Goal: Find specific page/section

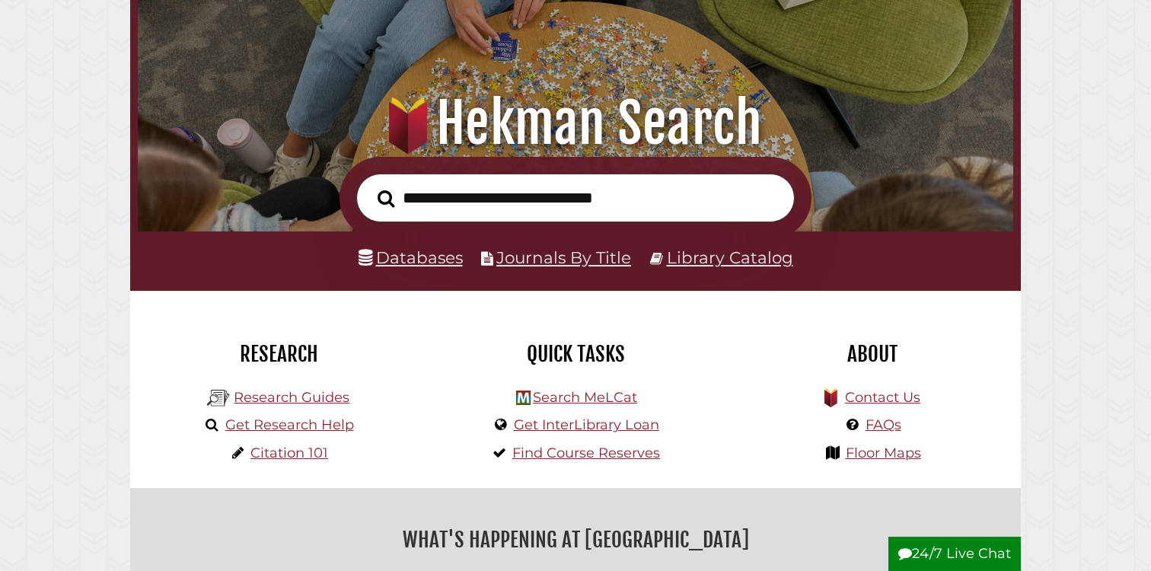
scroll to position [139, 0]
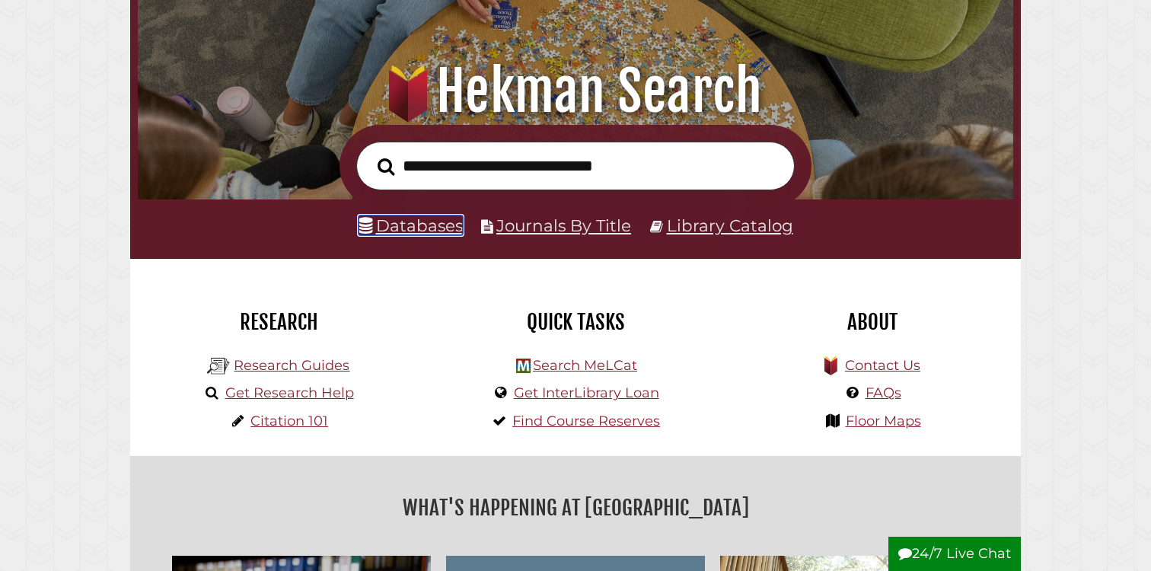
click at [427, 225] on link "Databases" at bounding box center [411, 226] width 104 height 20
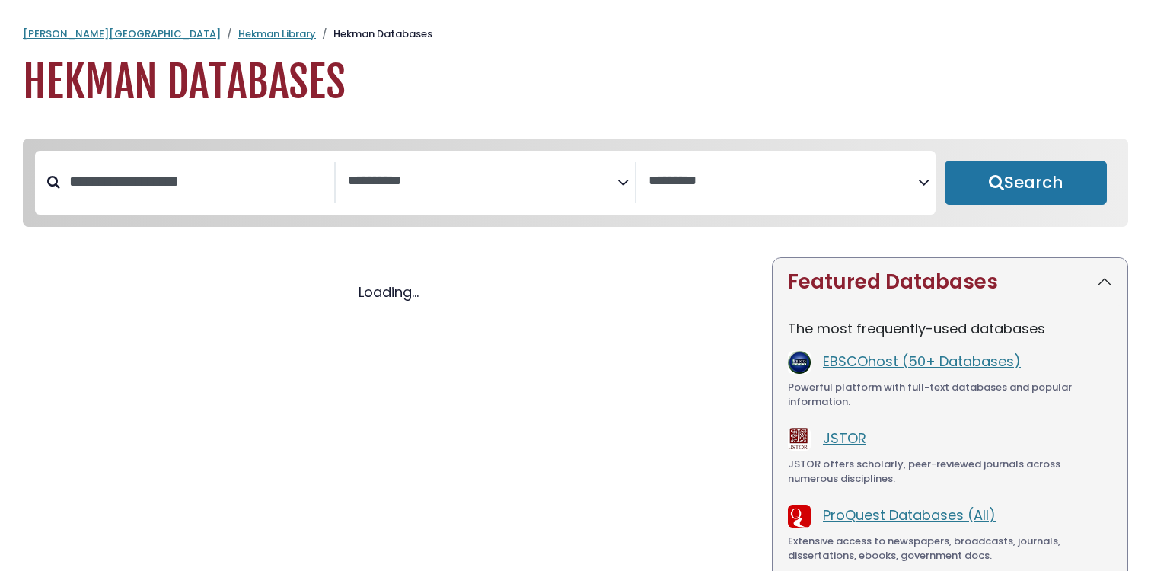
select select "Database Subject Filter"
select select "Database Vendors Filter"
select select "Database Subject Filter"
select select "Database Vendors Filter"
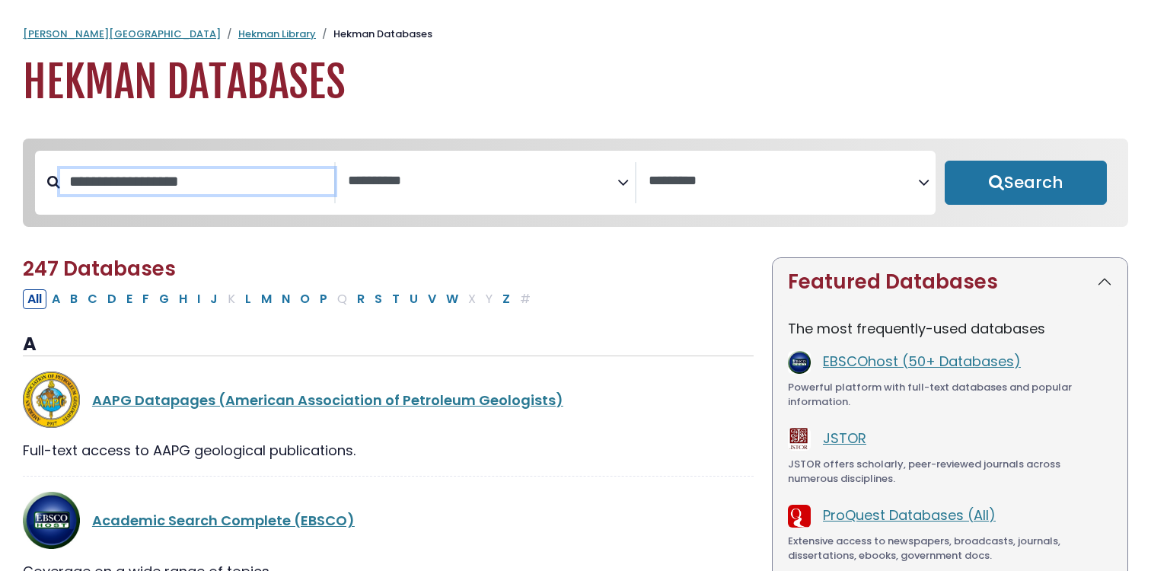
click at [283, 190] on input "Search database by title or keyword" at bounding box center [197, 181] width 274 height 25
click at [418, 181] on textarea "Search" at bounding box center [483, 182] width 270 height 16
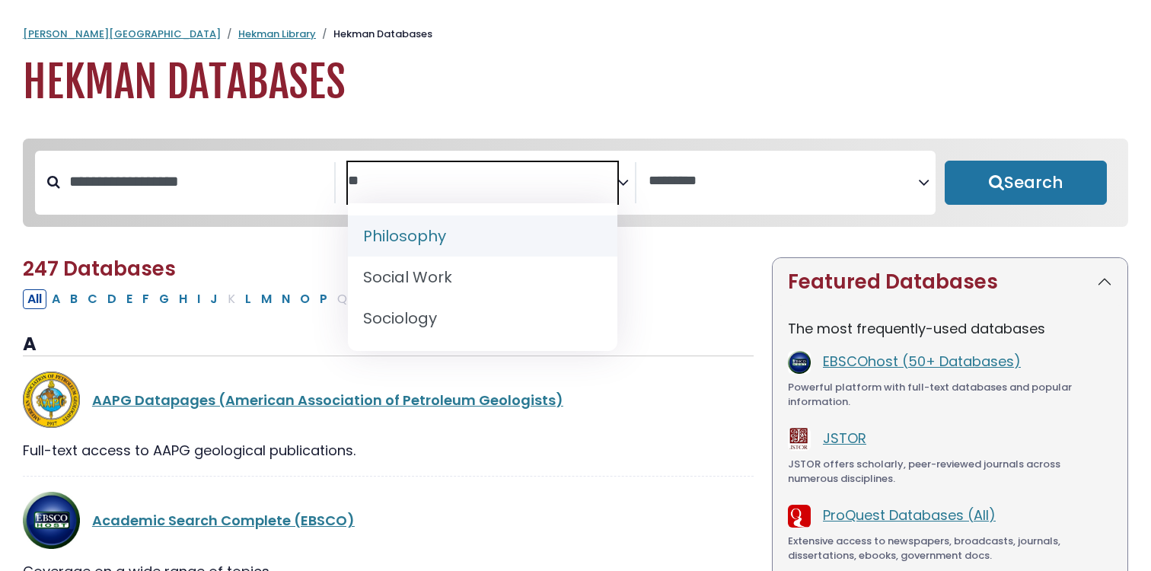
type textarea "*"
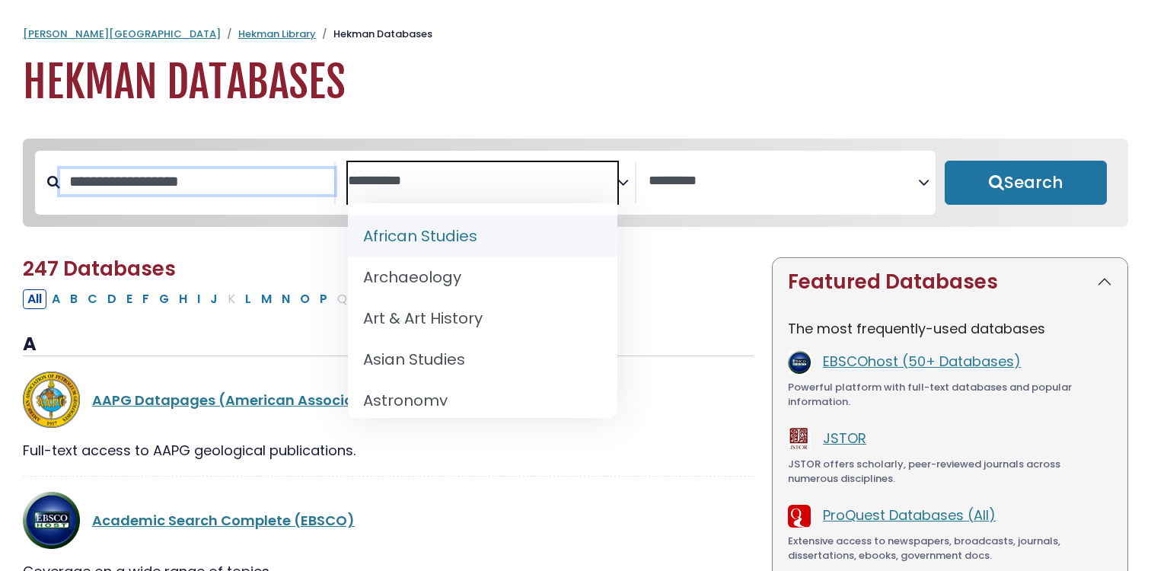
click at [270, 193] on input "Search database by title or keyword" at bounding box center [197, 181] width 274 height 25
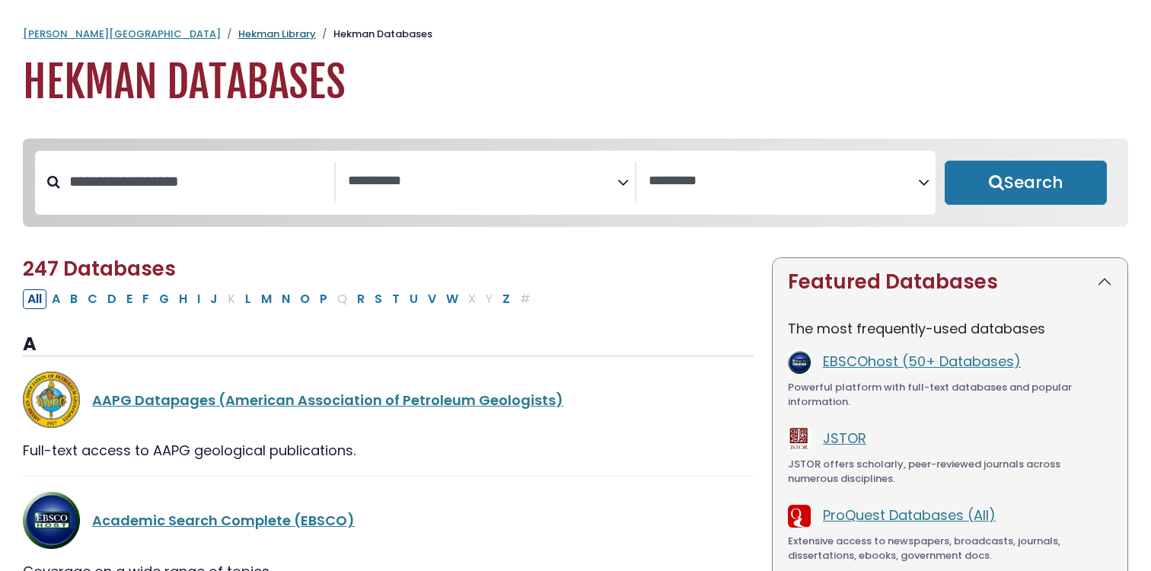
click at [238, 37] on link "Hekman Library" at bounding box center [277, 34] width 78 height 14
